Goal: Use online tool/utility: Utilize a website feature to perform a specific function

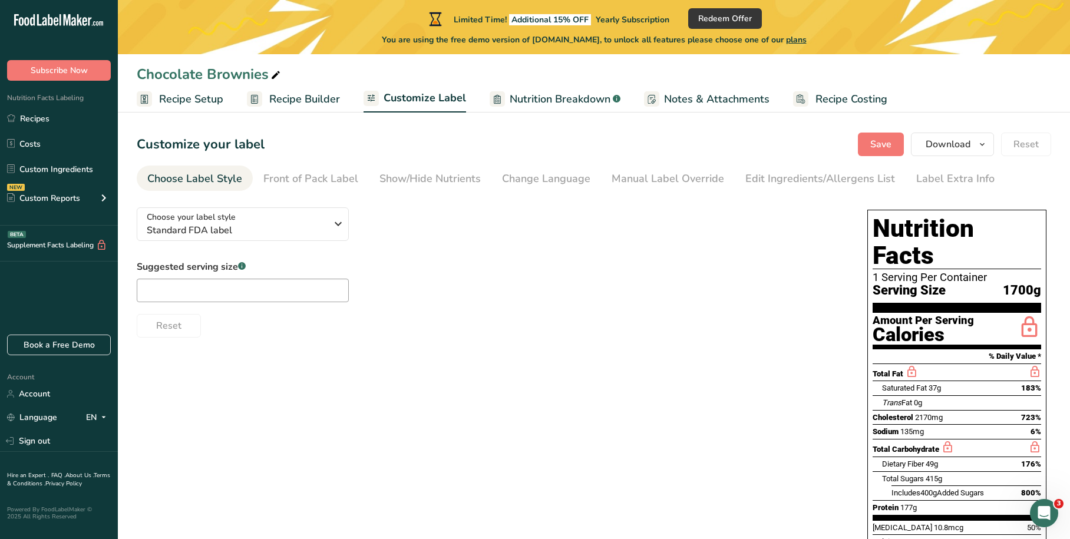
scroll to position [1, 0]
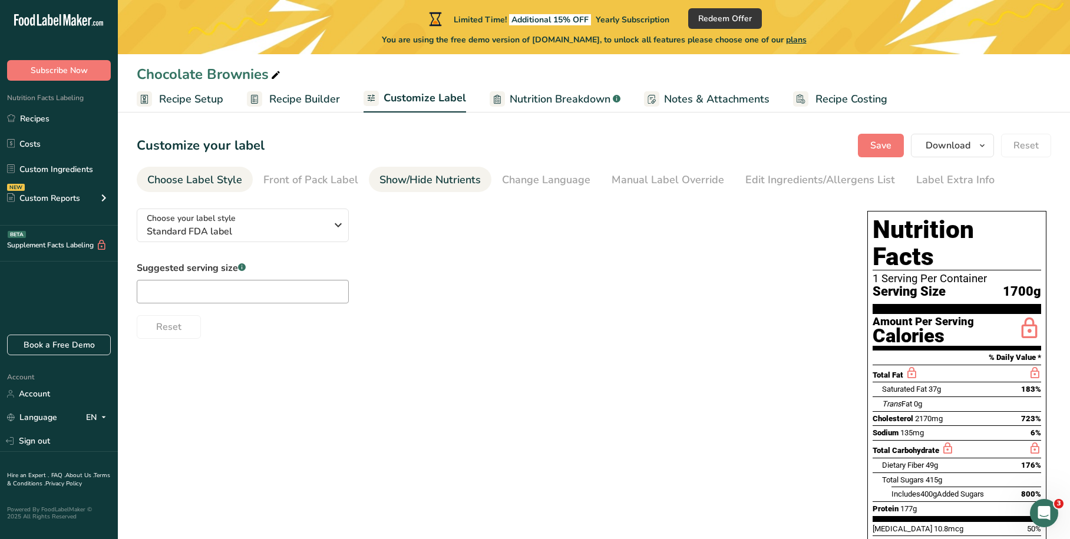
click at [442, 179] on div "Show/Hide Nutrients" at bounding box center [430, 180] width 101 height 16
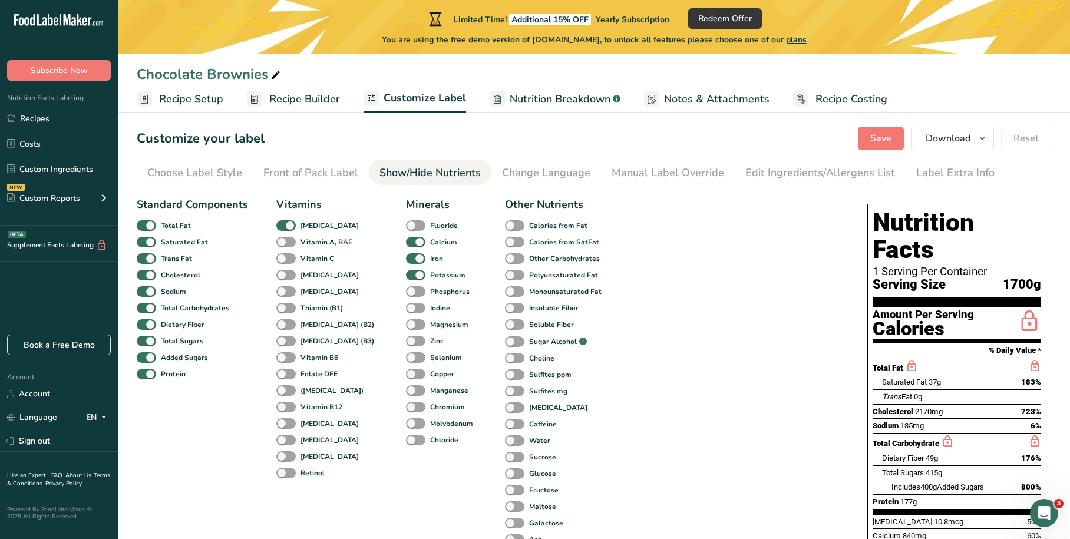
scroll to position [0, 0]
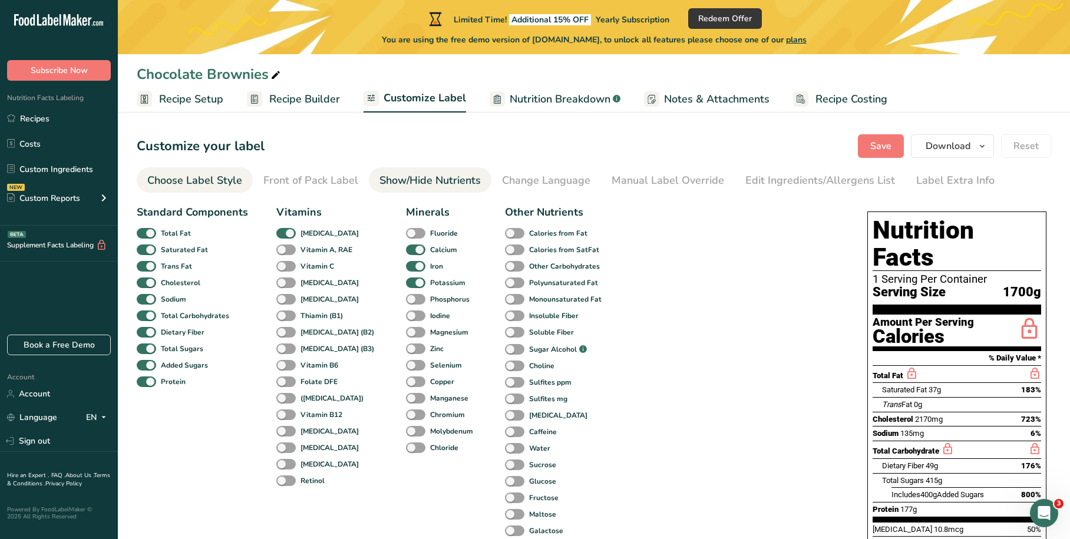
click at [210, 175] on div "Choose Label Style" at bounding box center [194, 181] width 95 height 16
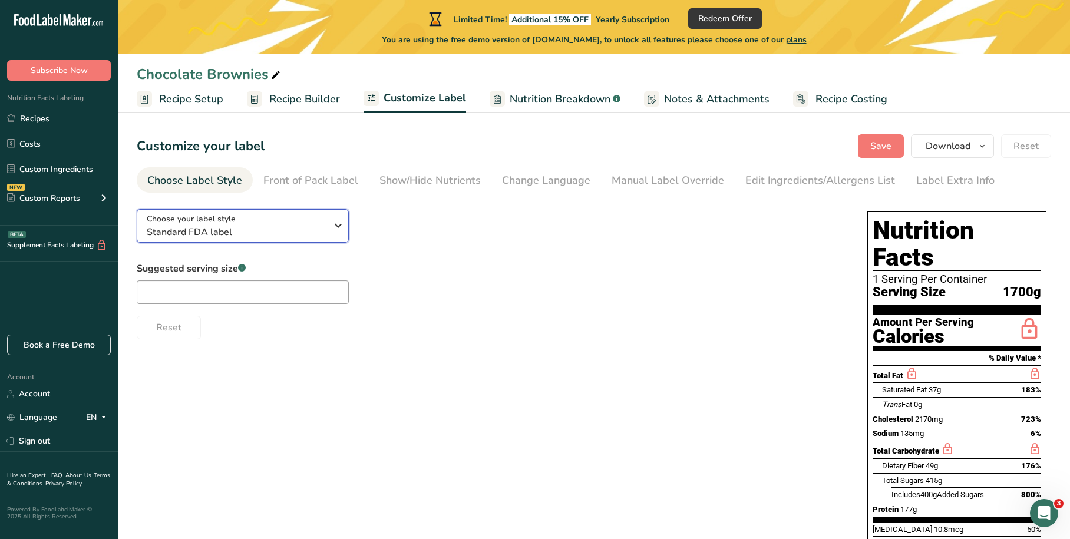
click at [328, 222] on div "Choose your label style Standard FDA label" at bounding box center [241, 226] width 189 height 27
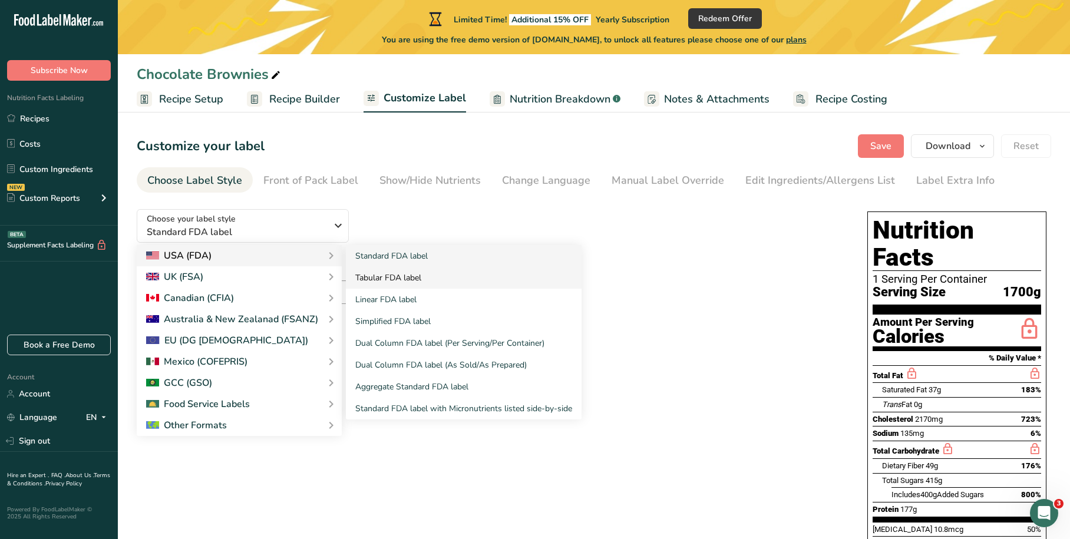
click at [384, 274] on link "Tabular FDA label" at bounding box center [464, 278] width 236 height 22
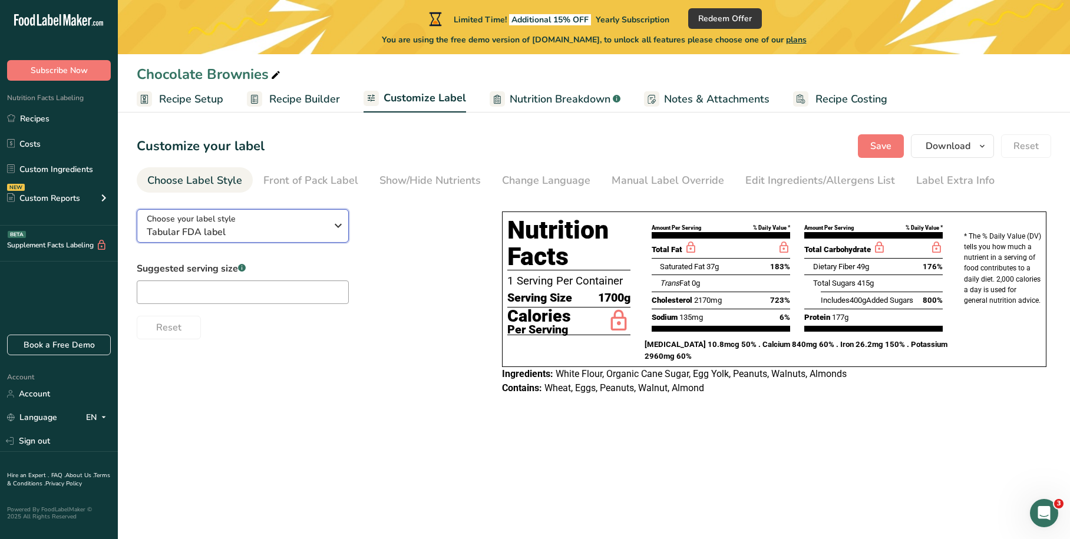
click at [332, 224] on icon "button" at bounding box center [338, 225] width 14 height 21
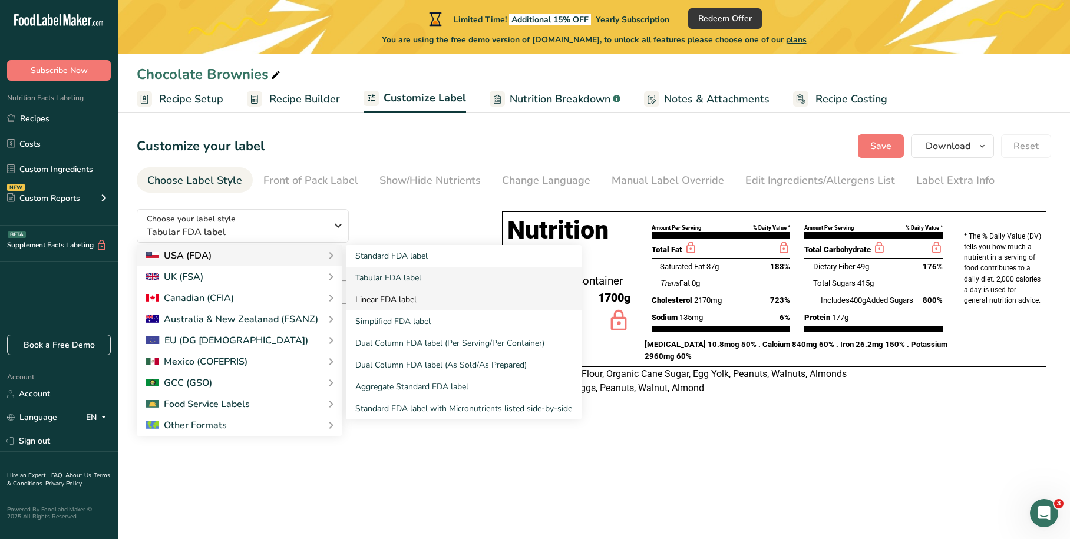
click at [390, 298] on link "Linear FDA label" at bounding box center [464, 300] width 236 height 22
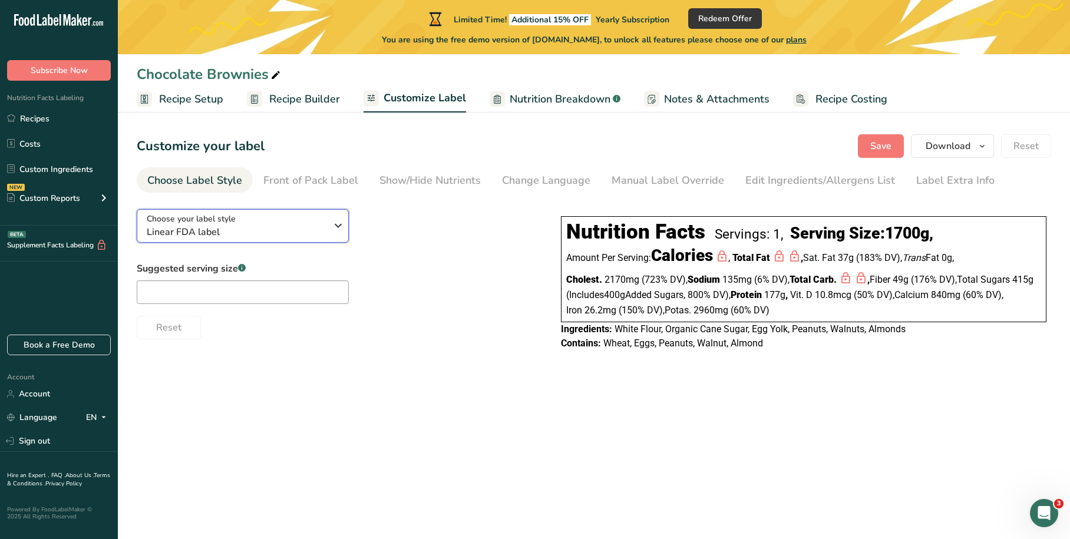
click at [240, 228] on span "Linear FDA label" at bounding box center [237, 232] width 180 height 14
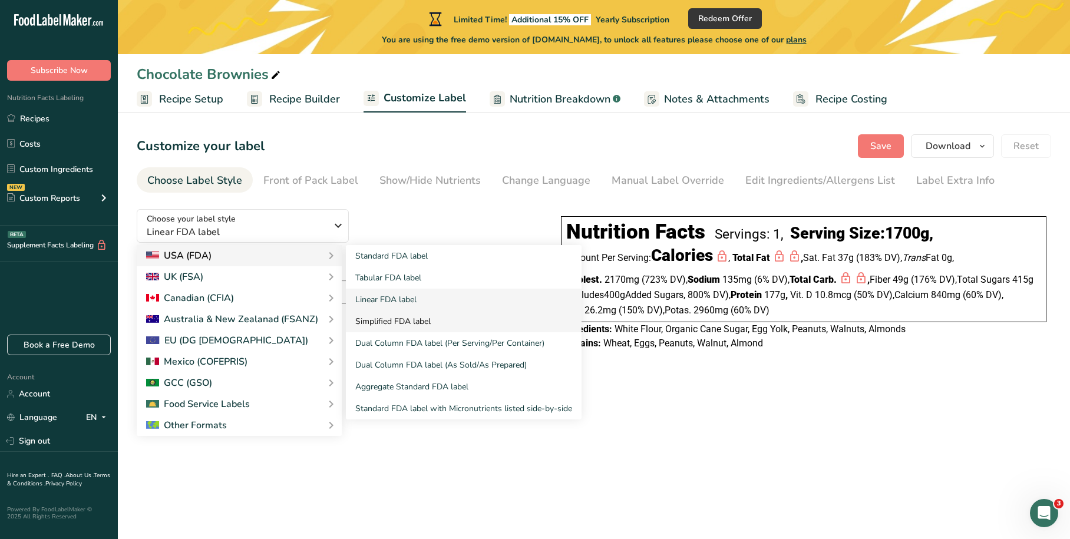
click at [382, 318] on link "Simplified FDA label" at bounding box center [464, 322] width 236 height 22
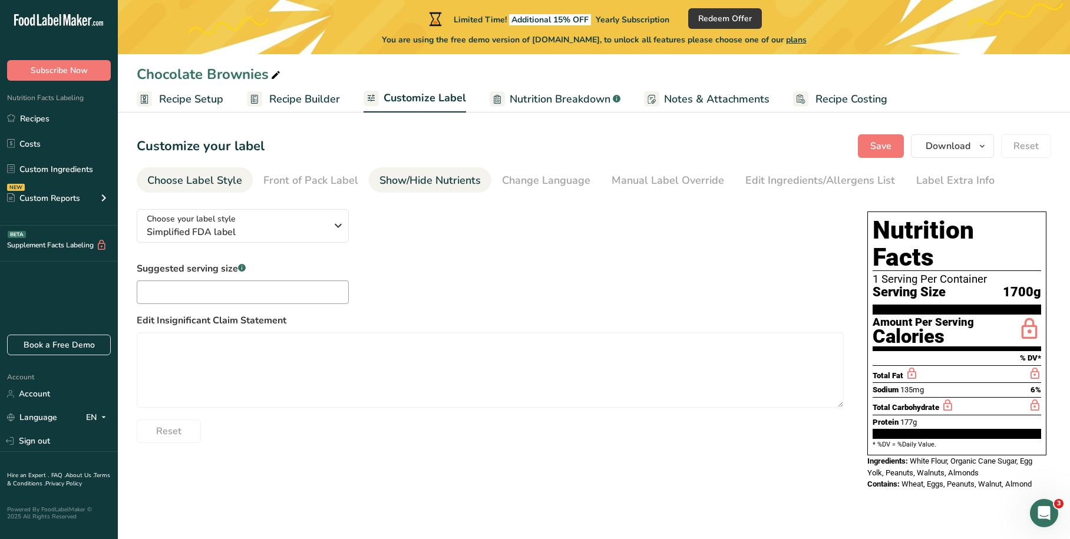
click at [416, 182] on div "Show/Hide Nutrients" at bounding box center [430, 181] width 101 height 16
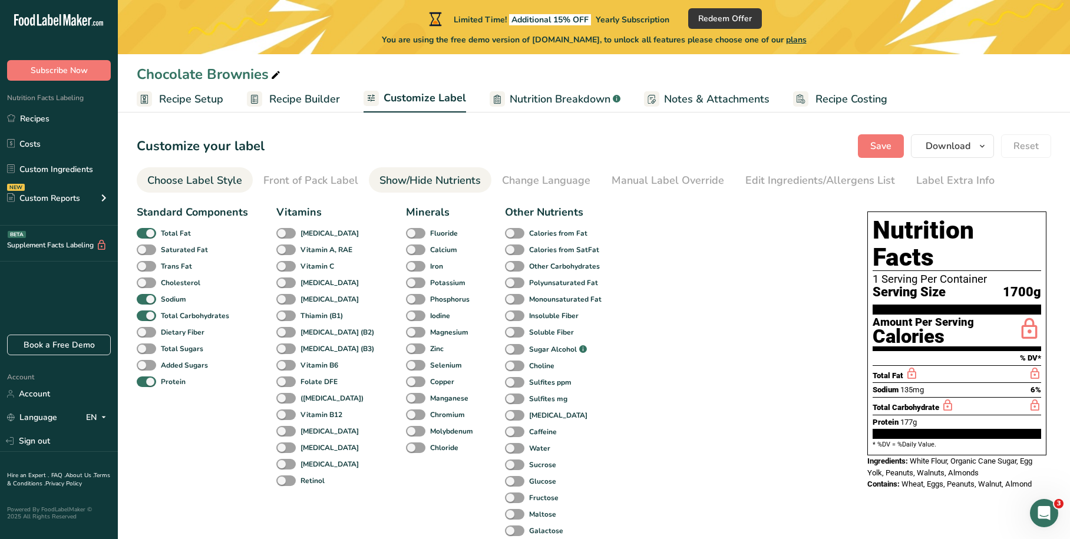
click at [225, 182] on div "Choose Label Style" at bounding box center [194, 181] width 95 height 16
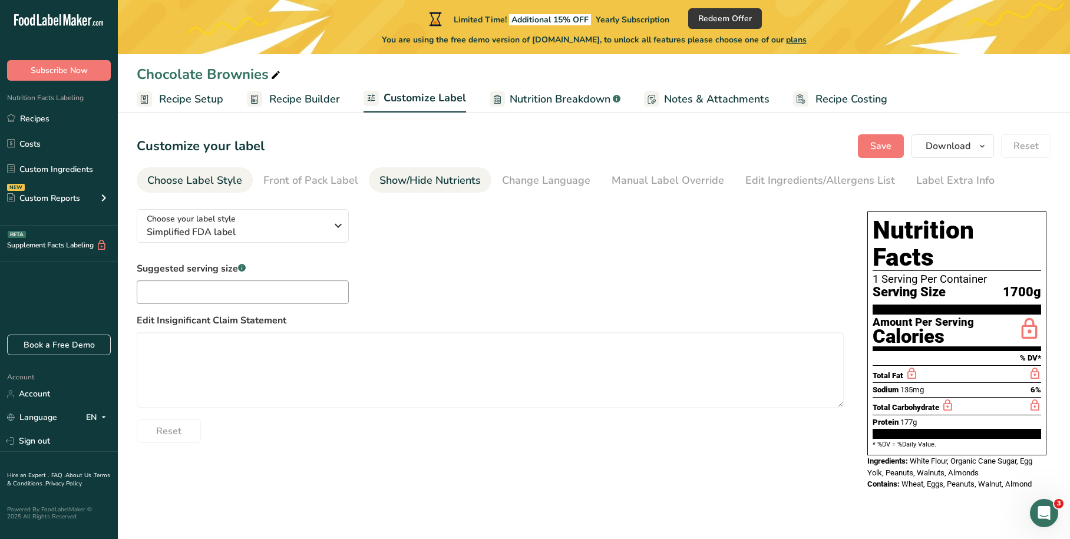
click at [437, 186] on div "Show/Hide Nutrients" at bounding box center [430, 181] width 101 height 16
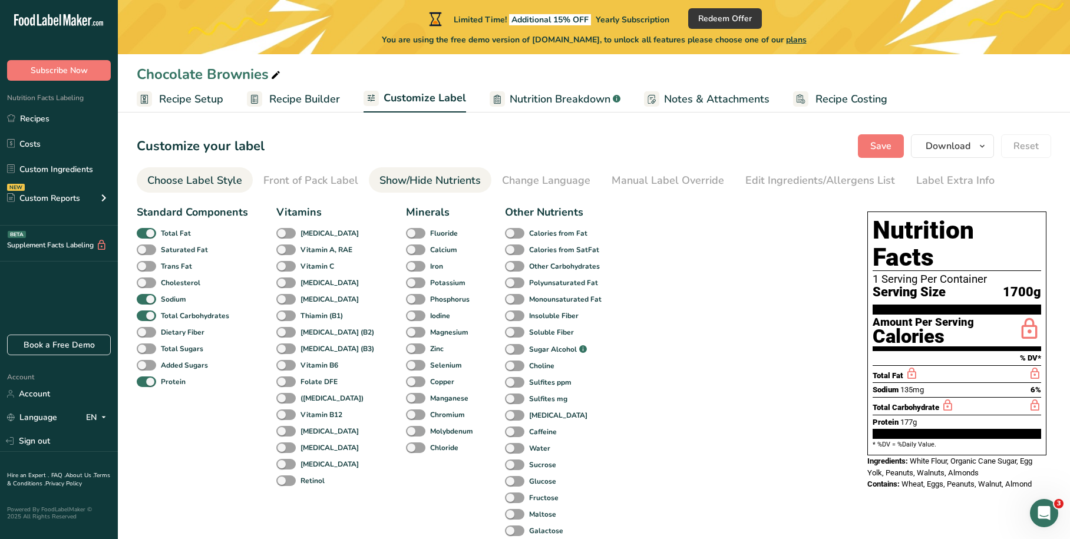
click at [210, 182] on div "Choose Label Style" at bounding box center [194, 181] width 95 height 16
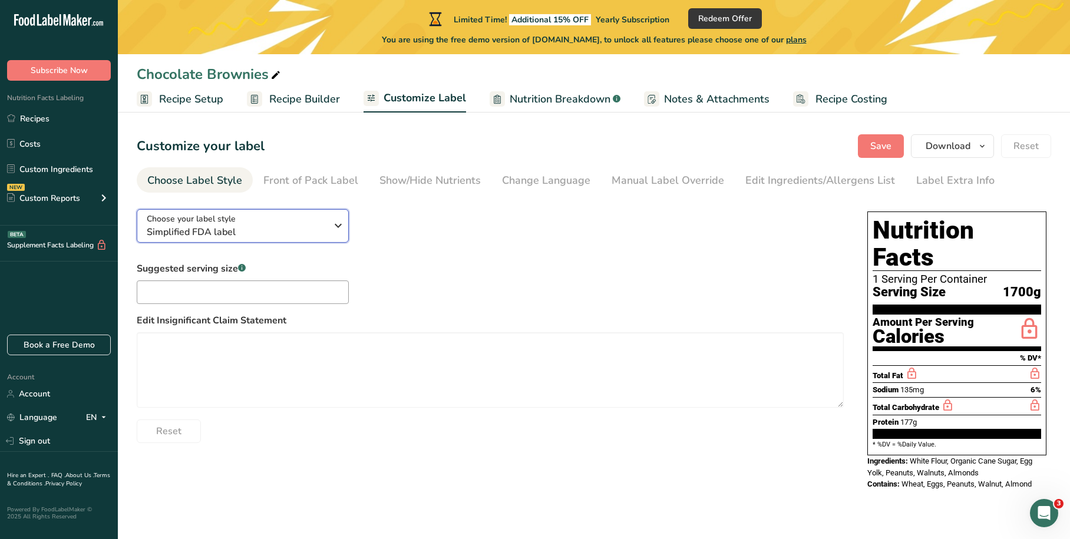
click at [319, 224] on div "Choose your label style Simplified FDA label" at bounding box center [237, 226] width 180 height 27
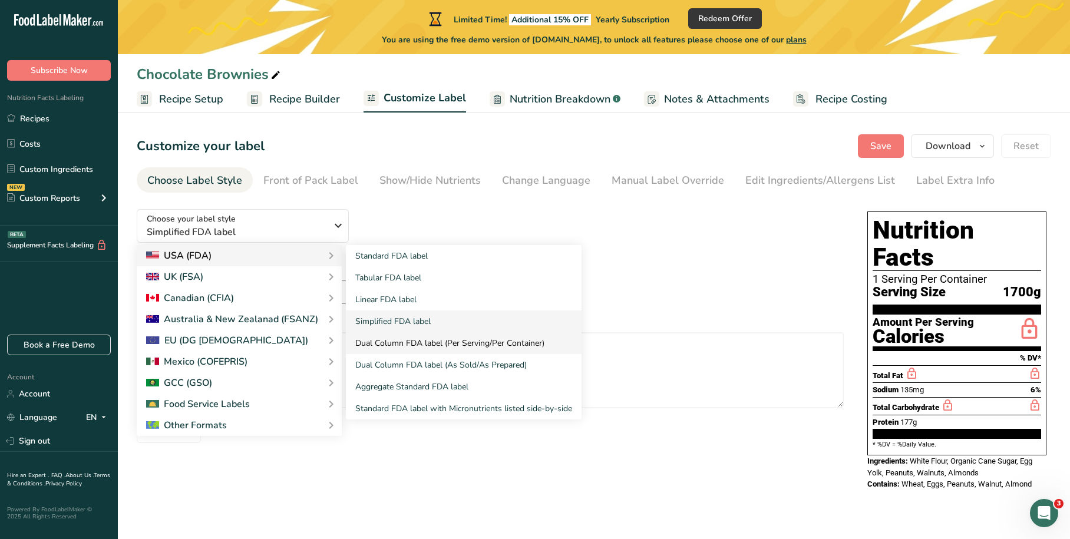
click at [415, 340] on link "Dual Column FDA label (Per Serving/Per Container)" at bounding box center [464, 343] width 236 height 22
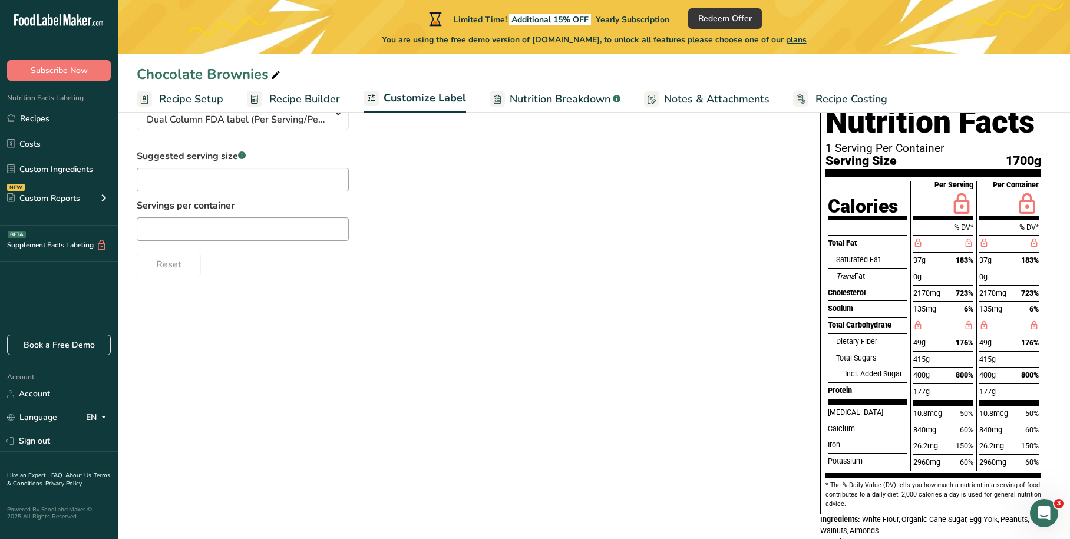
scroll to position [93, 0]
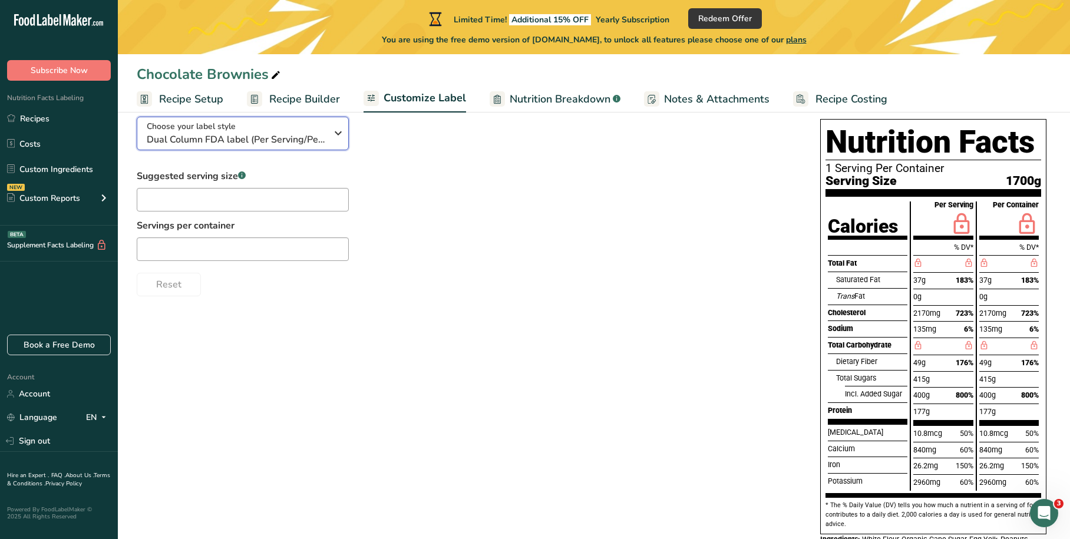
click at [323, 133] on span "Dual Column FDA label (Per Serving/Per Container)" at bounding box center [237, 140] width 180 height 14
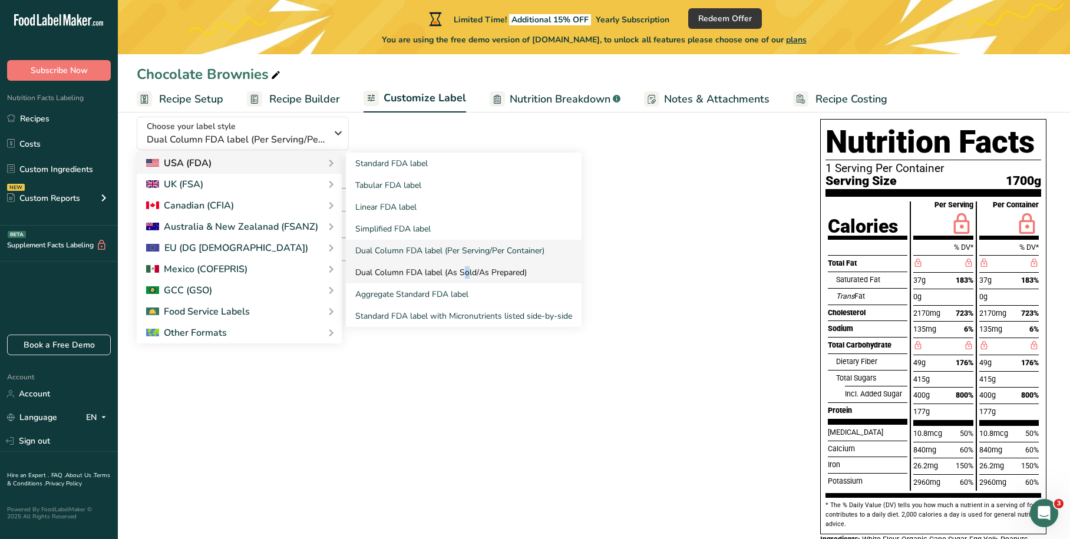
click at [432, 273] on link "Dual Column FDA label (As Sold/As Prepared)" at bounding box center [464, 273] width 236 height 22
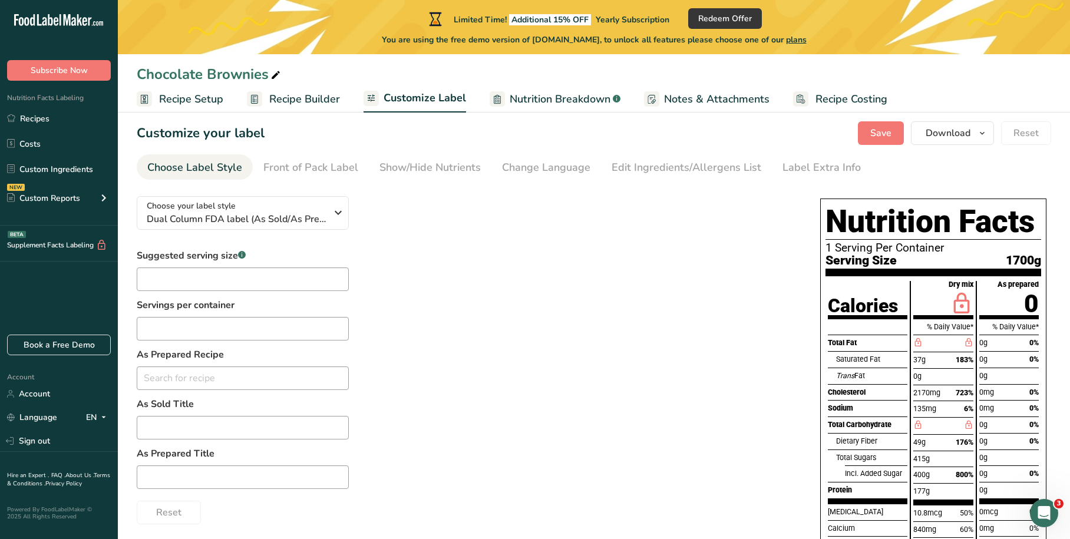
scroll to position [0, 0]
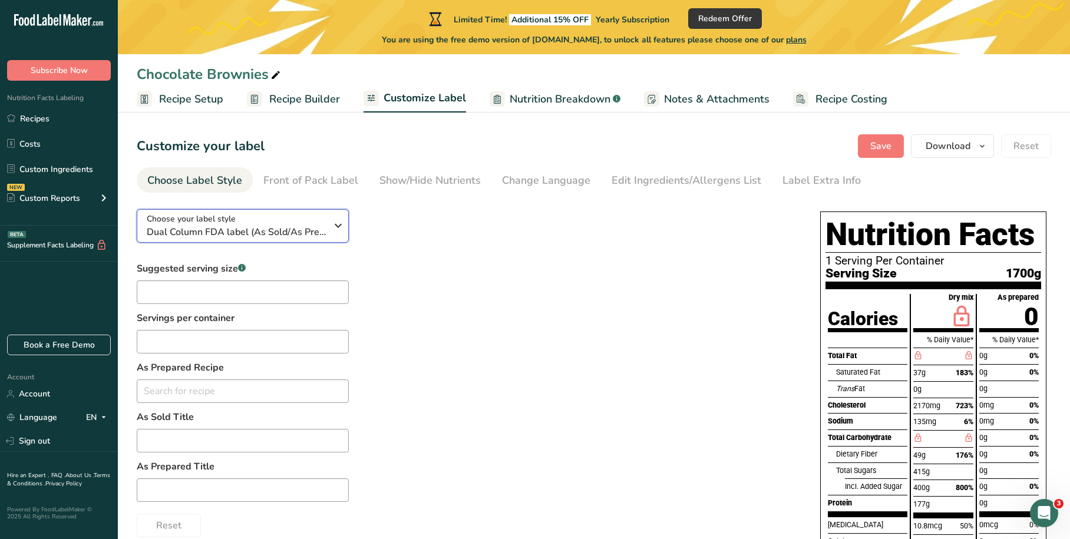
click at [315, 231] on span "Dual Column FDA label (As Sold/As Prepared)" at bounding box center [237, 232] width 180 height 14
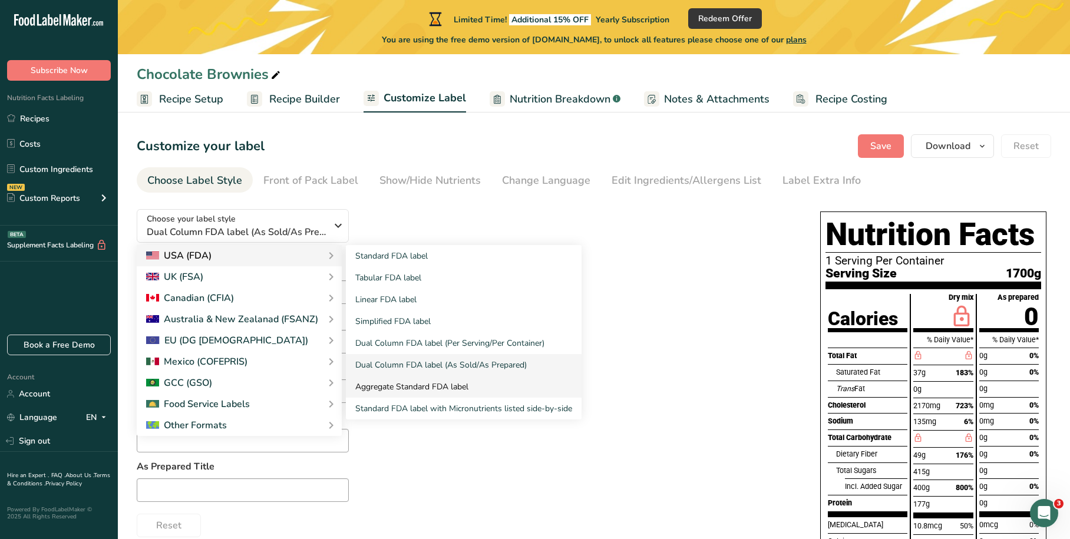
click at [394, 389] on link "Aggregate Standard FDA label" at bounding box center [464, 387] width 236 height 22
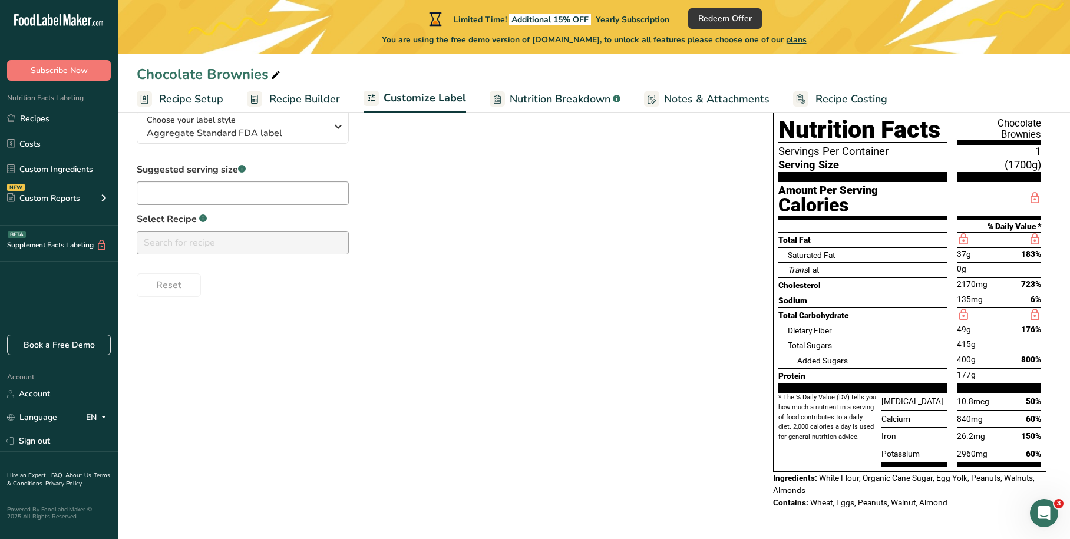
scroll to position [40, 0]
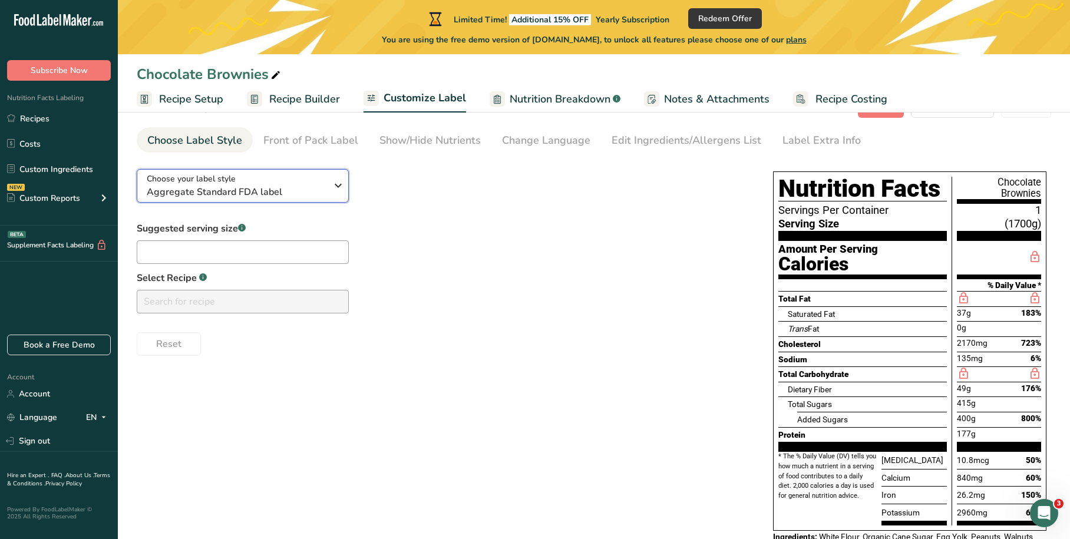
click at [336, 191] on icon "button" at bounding box center [338, 185] width 14 height 21
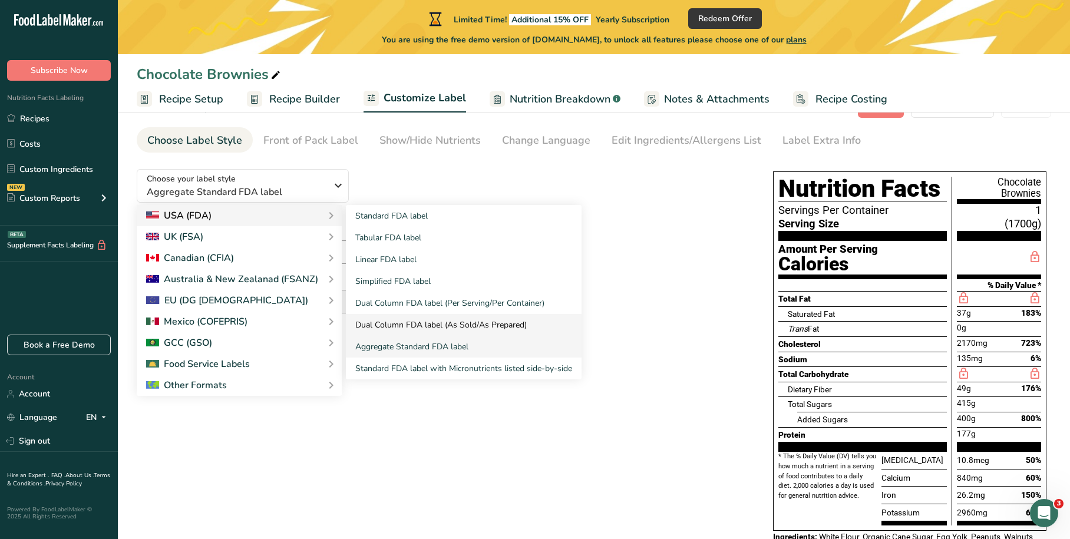
click at [374, 319] on link "Dual Column FDA label (As Sold/As Prepared)" at bounding box center [464, 325] width 236 height 22
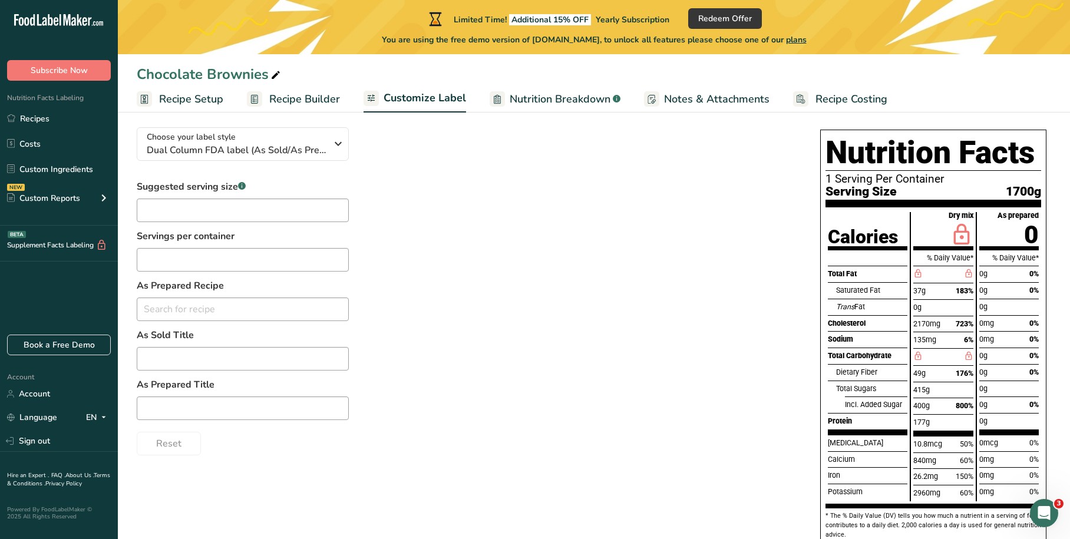
scroll to position [0, 0]
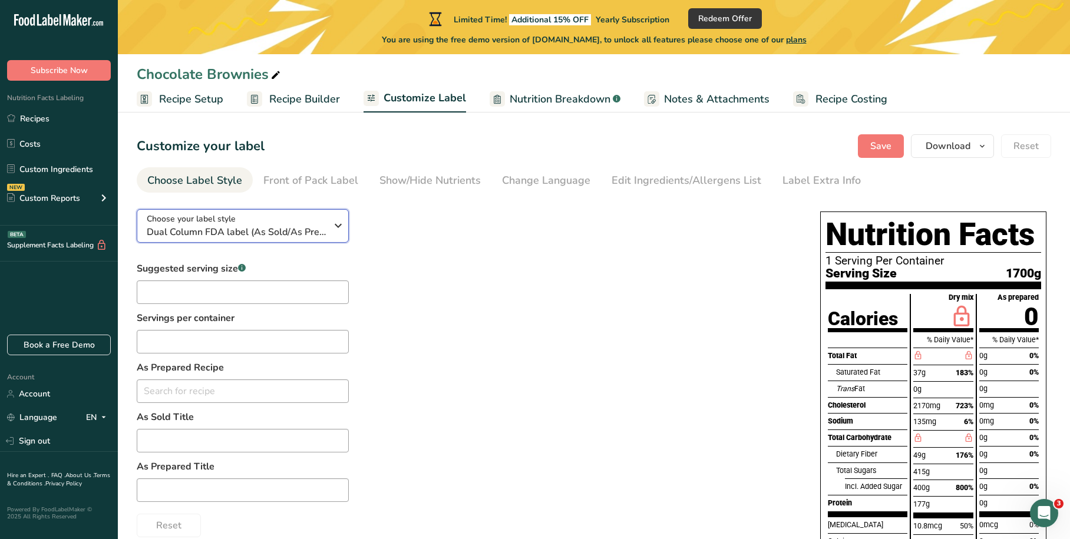
click at [319, 225] on span "Dual Column FDA label (As Sold/As Prepared)" at bounding box center [237, 232] width 180 height 14
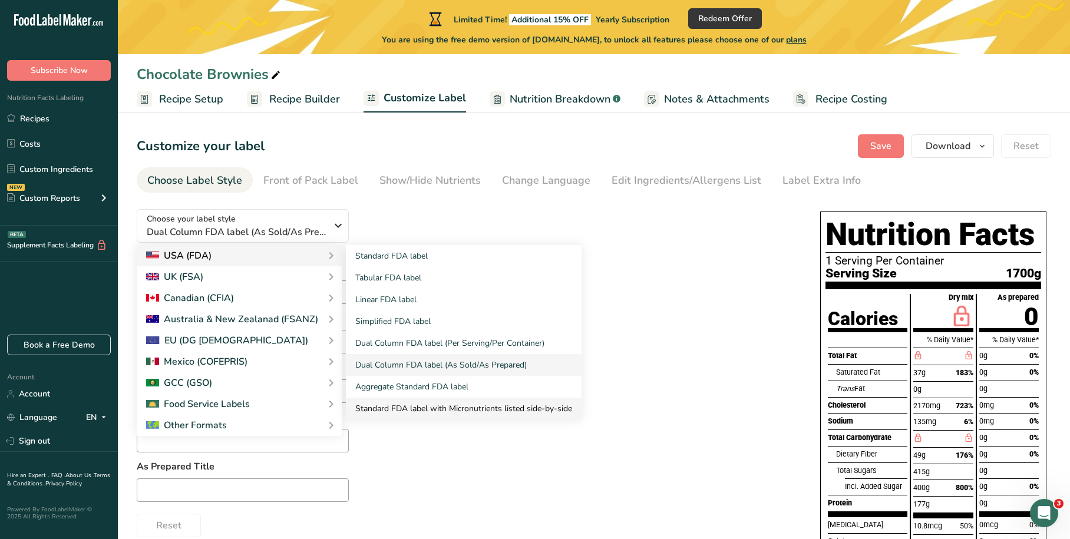
click at [391, 403] on link "Standard FDA label with Micronutrients listed side-by-side" at bounding box center [464, 409] width 236 height 22
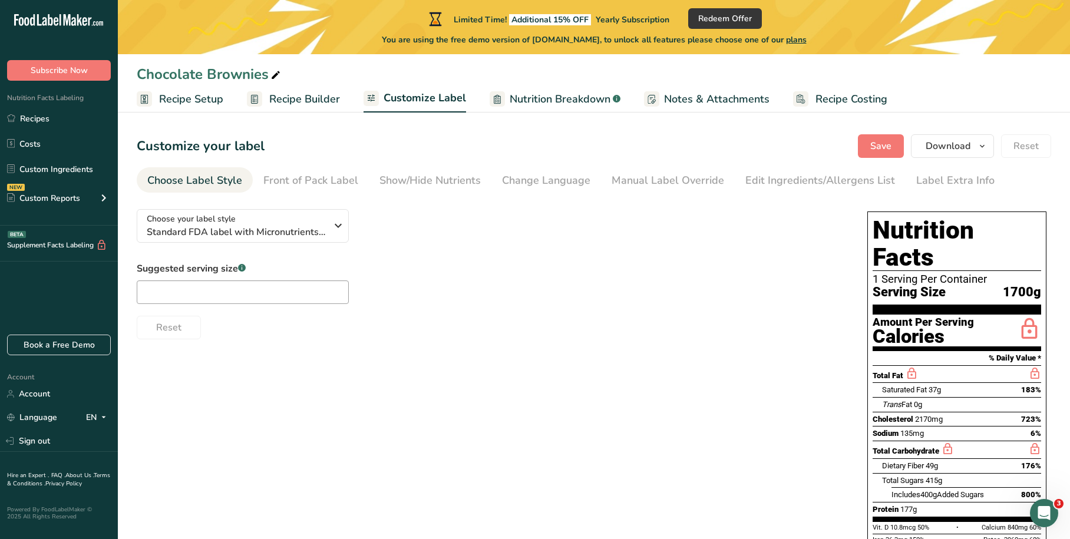
click at [165, 100] on span "Recipe Setup" at bounding box center [191, 99] width 64 height 16
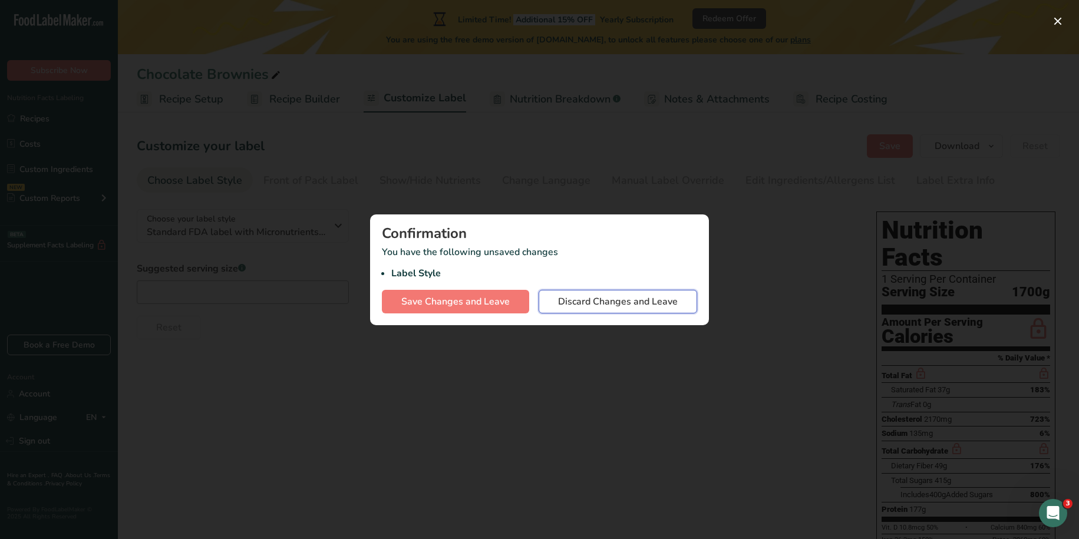
drag, startPoint x: 603, startPoint y: 307, endPoint x: 547, endPoint y: 298, distance: 56.8
click at [603, 307] on span "Discard Changes and Leave" at bounding box center [618, 302] width 120 height 14
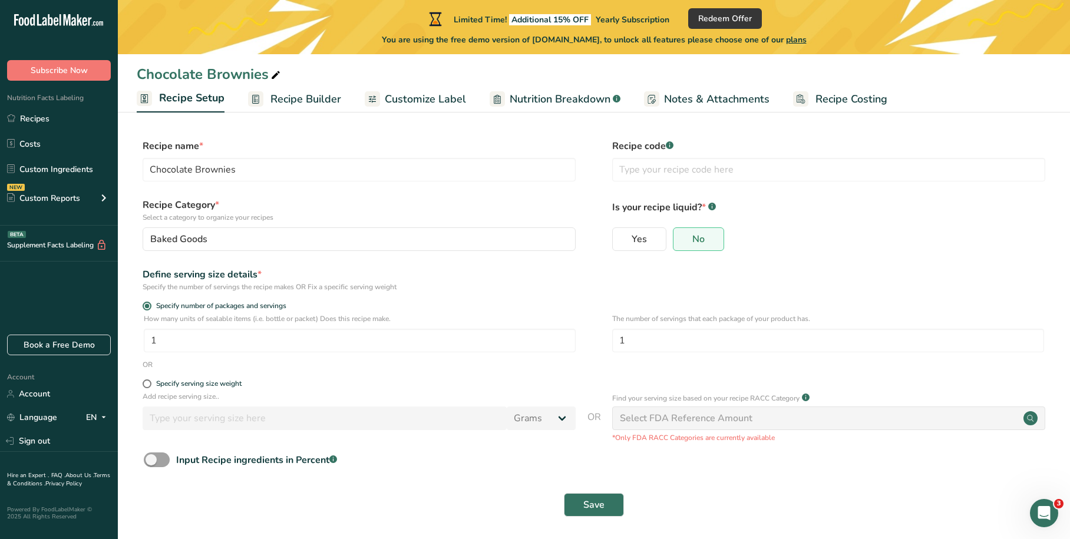
click at [306, 106] on span "Recipe Builder" at bounding box center [306, 99] width 71 height 16
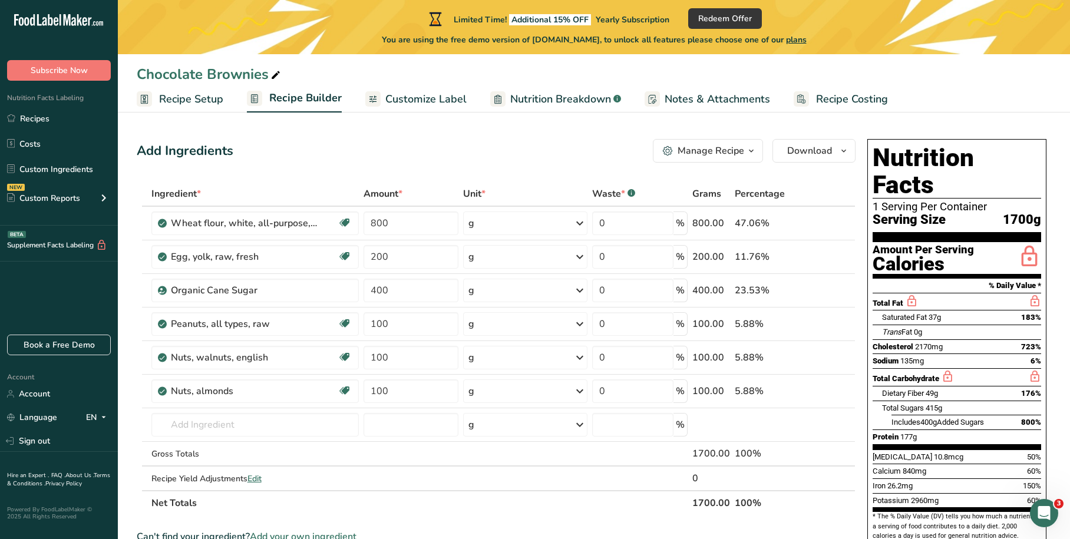
click at [408, 101] on span "Customize Label" at bounding box center [425, 99] width 81 height 16
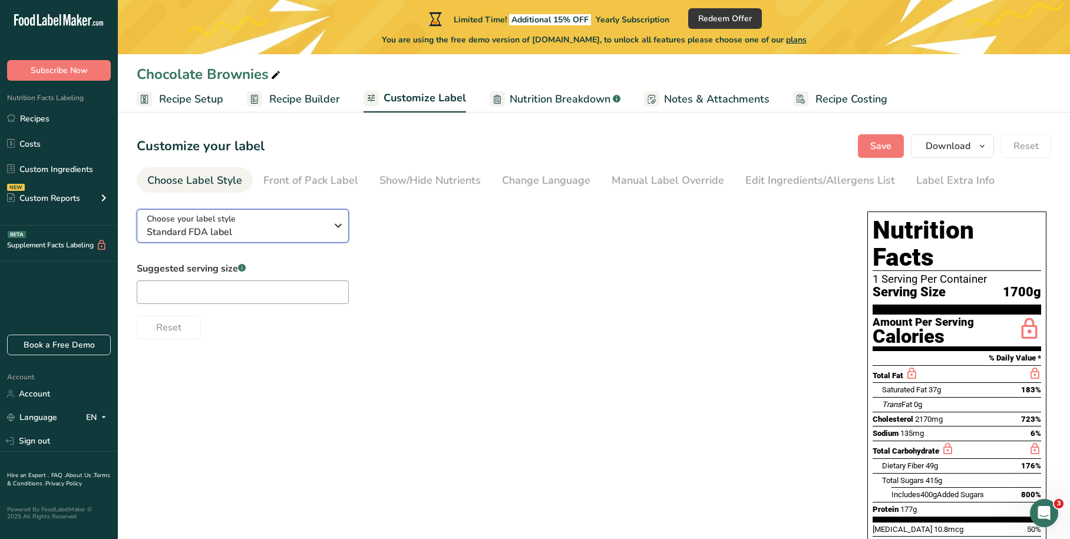
click at [289, 227] on span "Standard FDA label" at bounding box center [237, 232] width 180 height 14
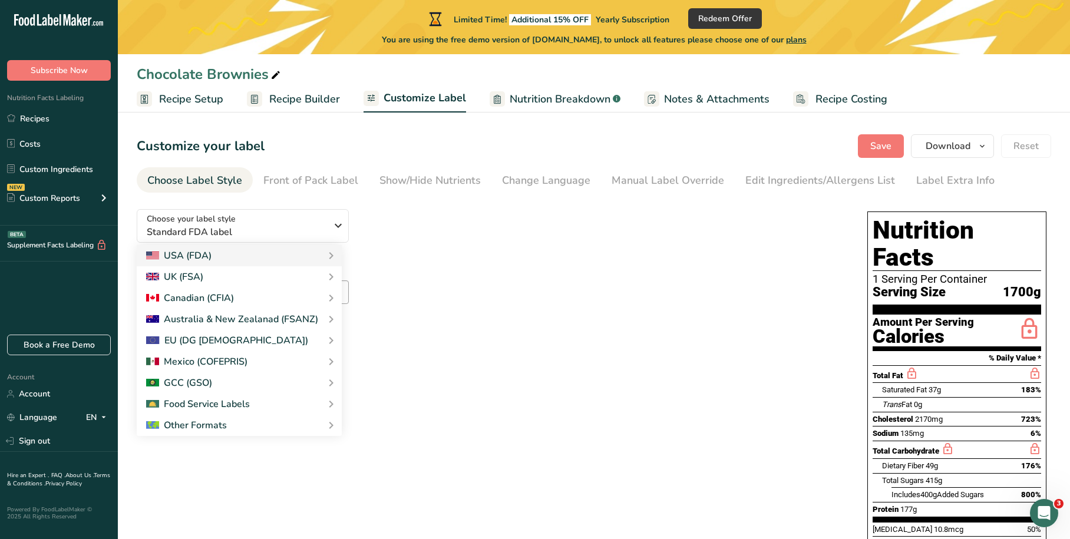
click at [422, 229] on div "Choose your label style Standard FDA label USA (FDA) Standard FDA label Tabular…" at bounding box center [490, 270] width 707 height 140
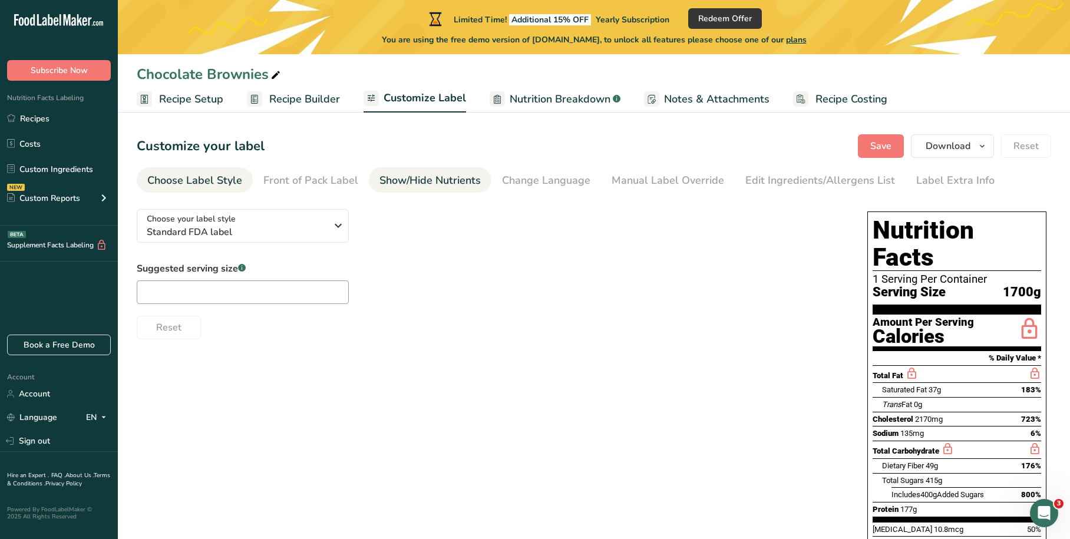
click at [415, 178] on div "Show/Hide Nutrients" at bounding box center [430, 181] width 101 height 16
